Goal: Find specific page/section

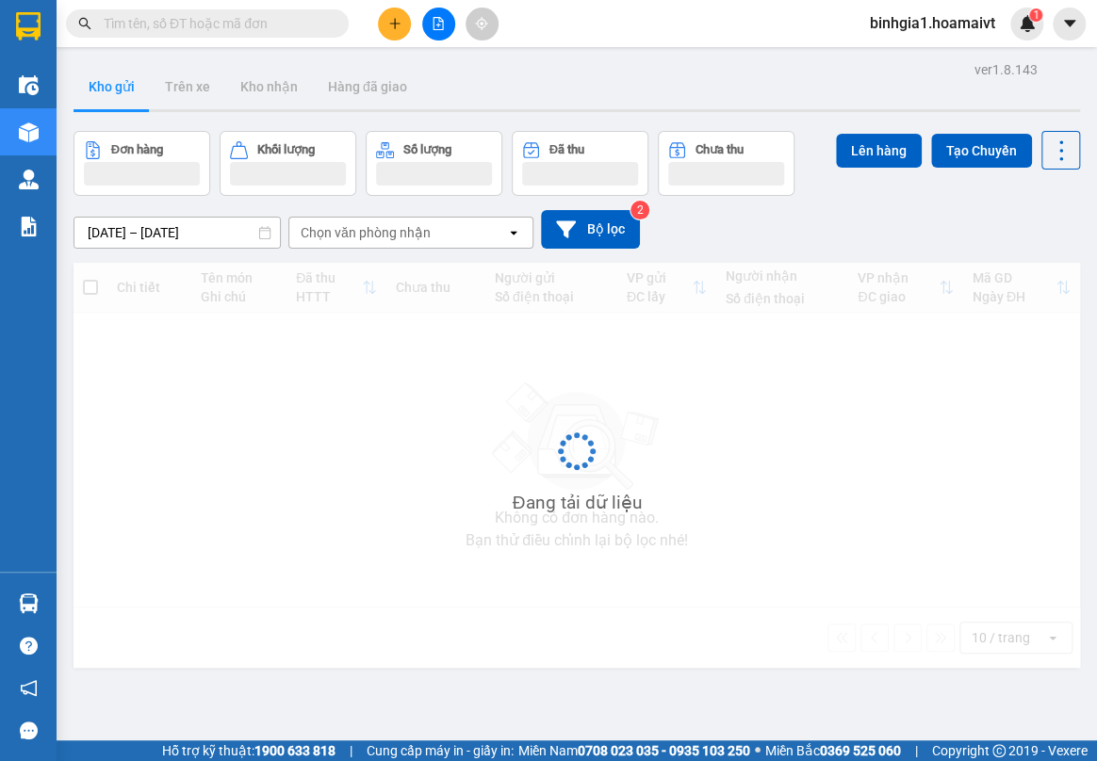
click at [167, 23] on input "text" at bounding box center [215, 23] width 222 height 21
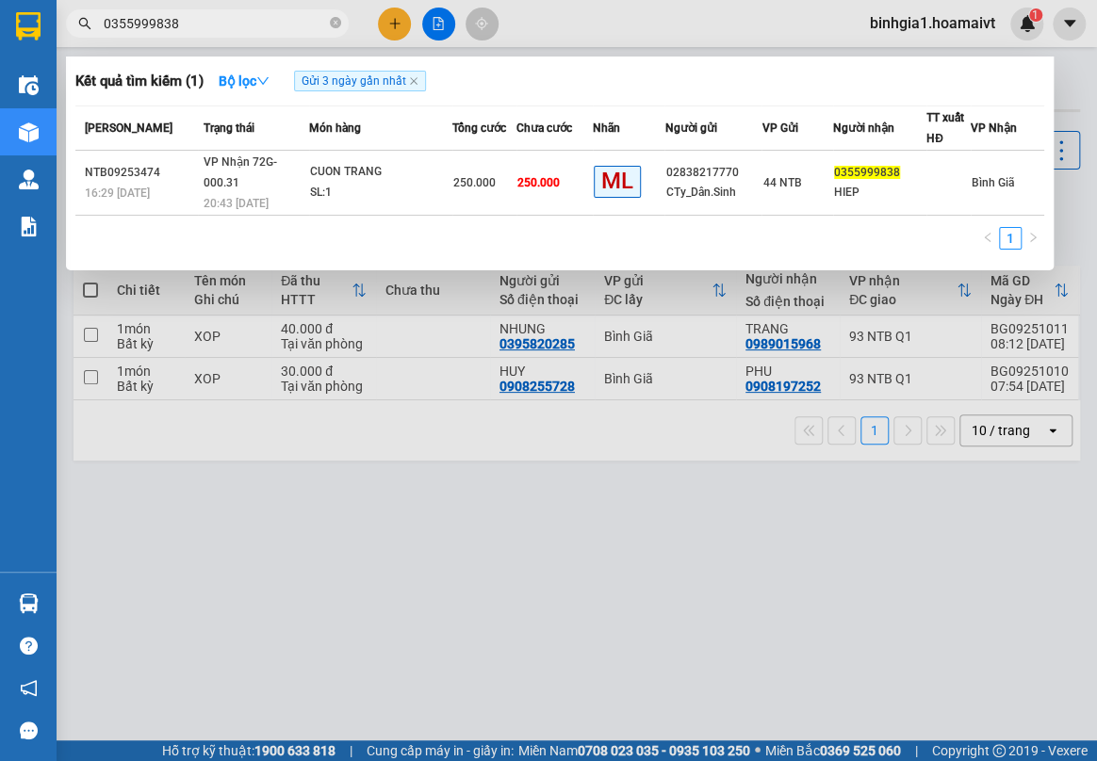
type input "0355999838"
